Goal: Find specific page/section: Find specific page/section

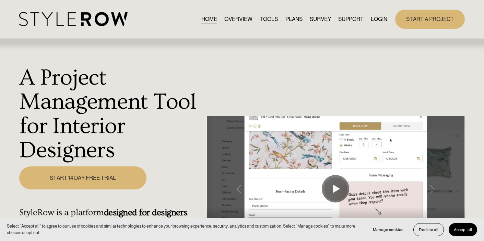
click at [378, 22] on link "LOGIN" at bounding box center [379, 18] width 16 height 9
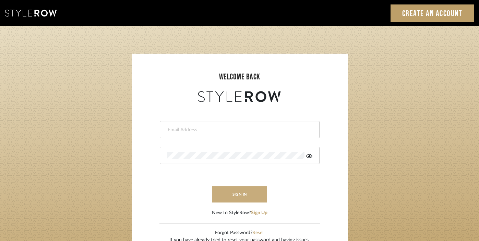
type input "[PERSON_NAME][EMAIL_ADDRESS][DOMAIN_NAME]"
click at [249, 192] on button "sign in" at bounding box center [239, 194] width 55 height 16
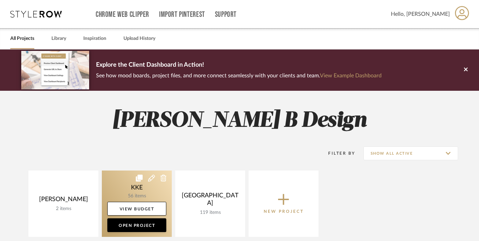
click at [154, 186] on link at bounding box center [137, 203] width 70 height 66
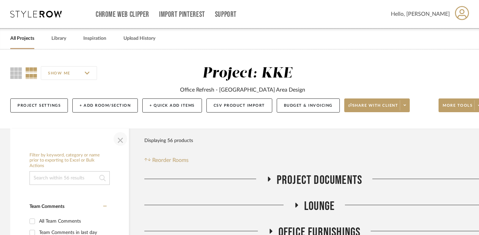
click at [120, 141] on span "button" at bounding box center [120, 139] width 16 height 16
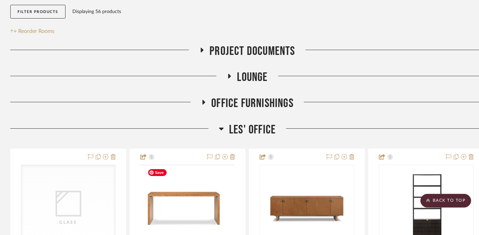
scroll to position [156, 0]
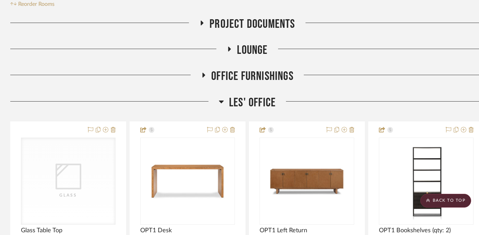
click at [222, 103] on icon at bounding box center [221, 102] width 5 height 3
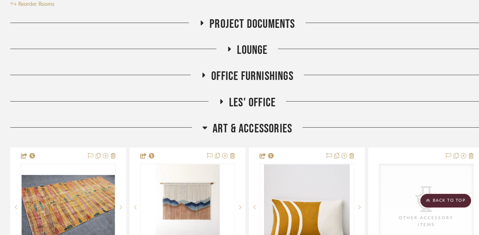
click at [229, 51] on icon at bounding box center [230, 49] width 3 height 5
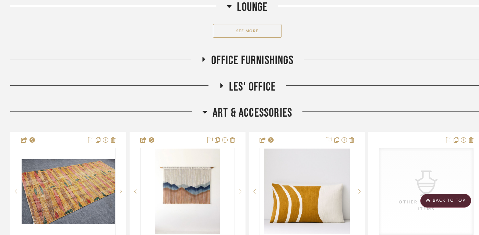
scroll to position [510, 0]
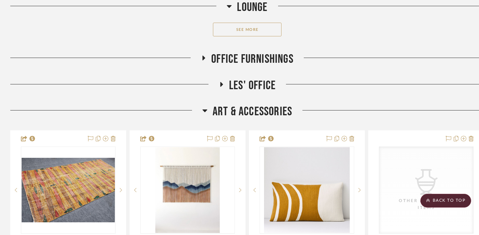
click at [251, 31] on button "See More" at bounding box center [247, 30] width 69 height 14
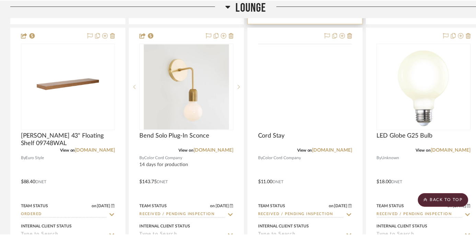
scroll to position [821, 0]
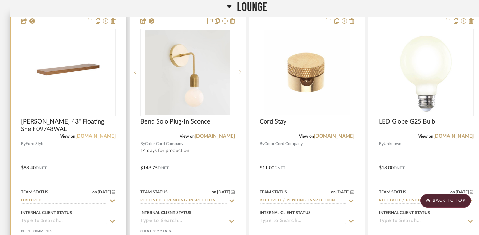
click at [109, 137] on link "euro.style" at bounding box center [96, 136] width 40 height 5
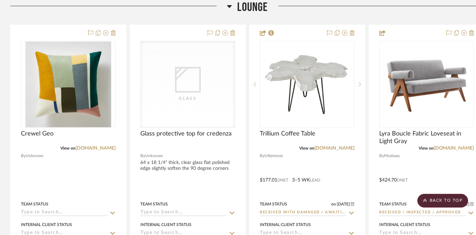
scroll to position [199, 1]
